Goal: Transaction & Acquisition: Purchase product/service

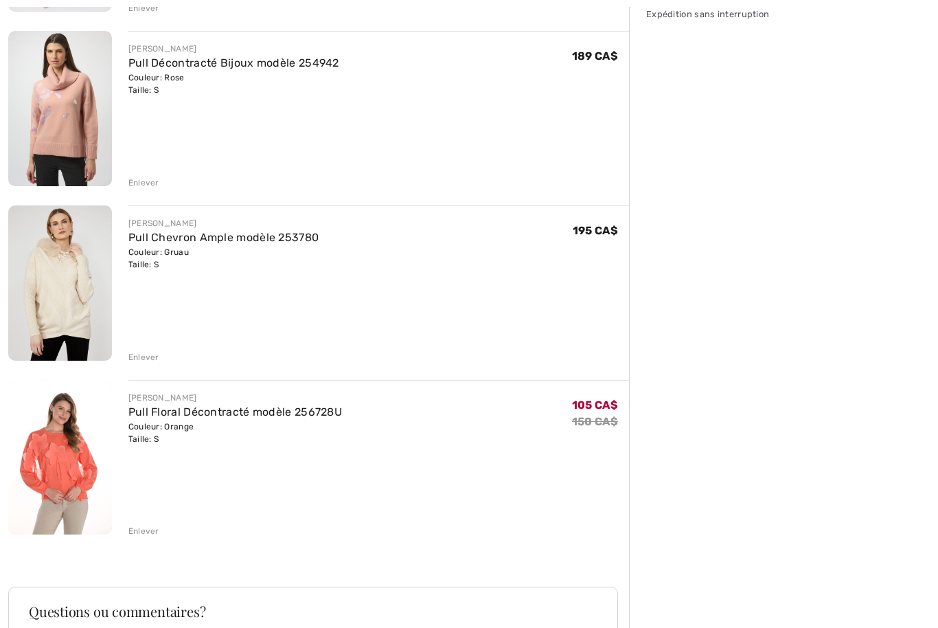
scroll to position [326, 0]
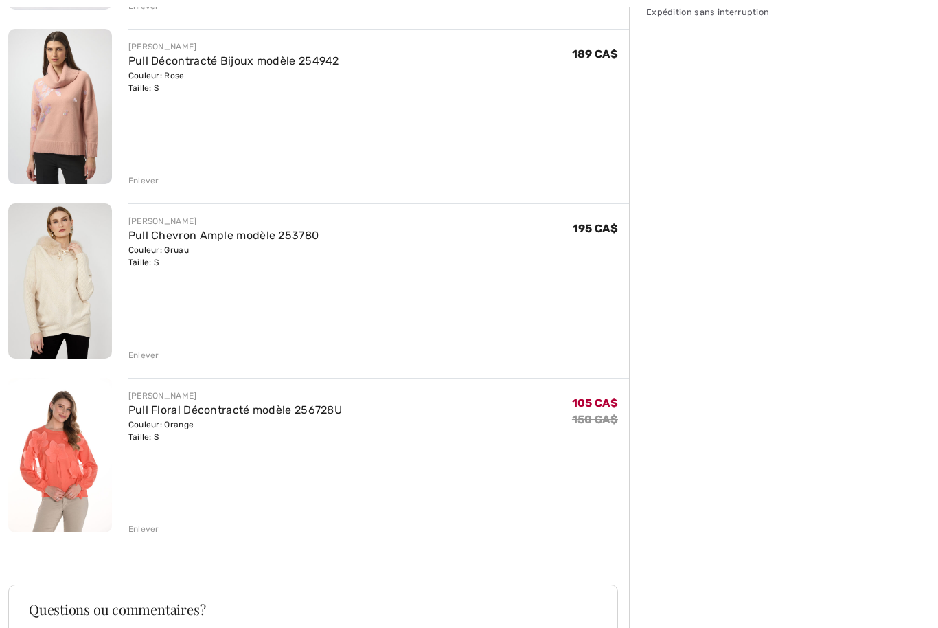
click at [152, 538] on div "[PERSON_NAME] Haut en satin avec encolure à nœud modèle 243022 Couleur: Wasabi …" at bounding box center [318, 345] width 621 height 983
click at [155, 525] on div "Enlever" at bounding box center [143, 529] width 31 height 12
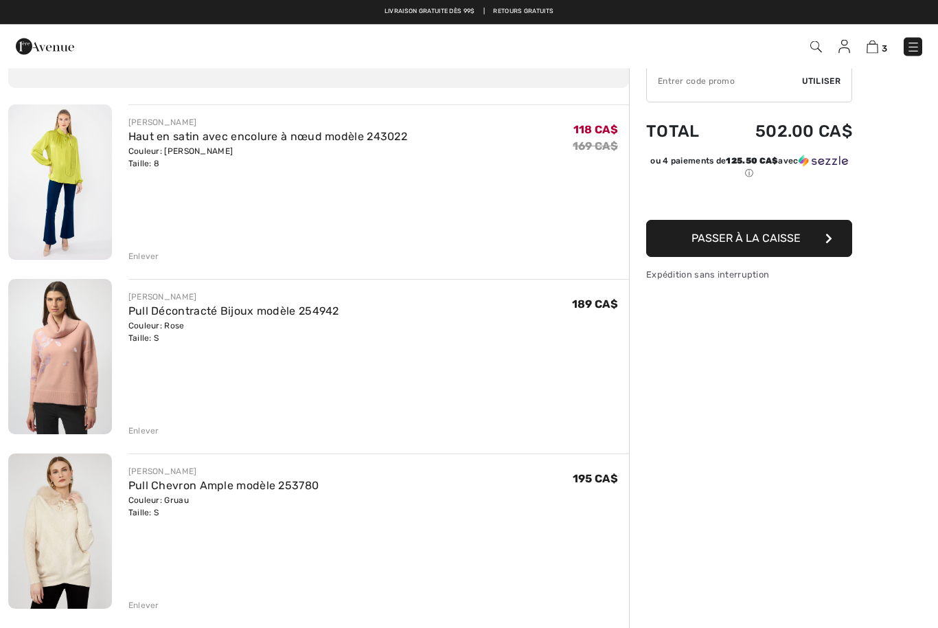
scroll to position [76, 0]
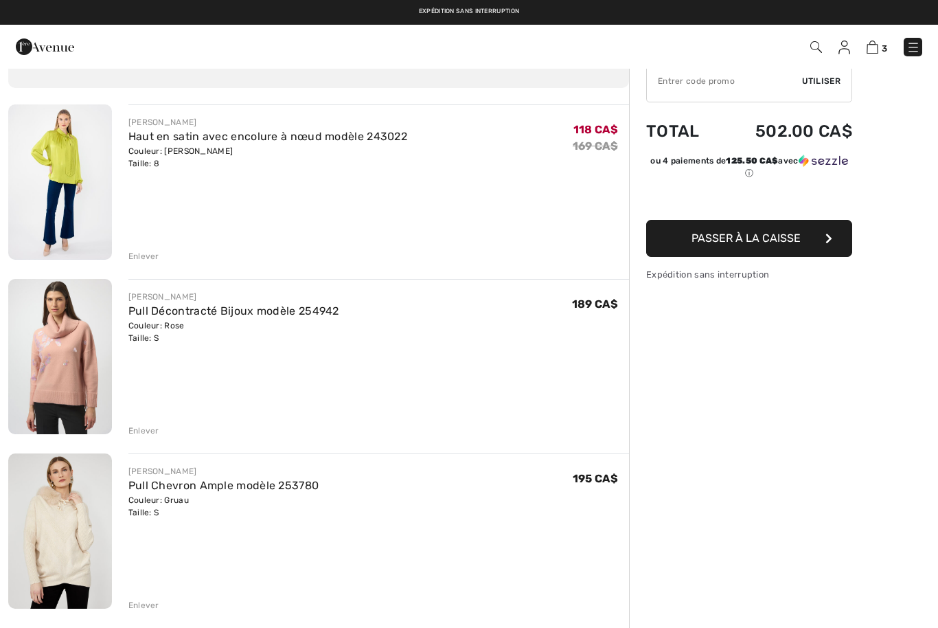
click at [144, 252] on div "Enlever" at bounding box center [143, 256] width 31 height 12
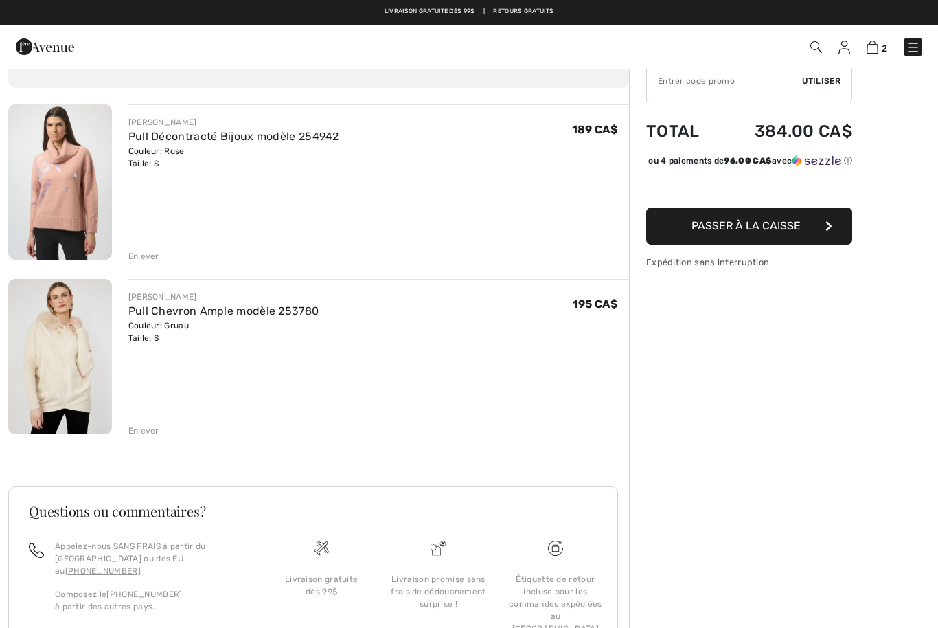
click at [234, 141] on link "Pull Décontracté Bijoux modèle 254942" at bounding box center [233, 136] width 211 height 13
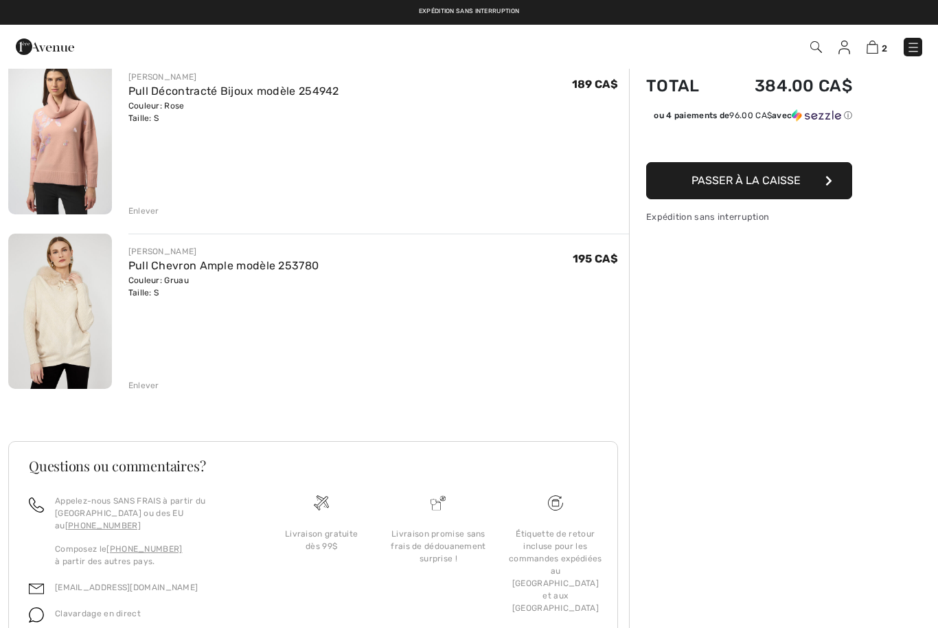
click at [260, 271] on link "Pull Chevron Ample modèle 253780" at bounding box center [223, 265] width 191 height 13
